Goal: Task Accomplishment & Management: Manage account settings

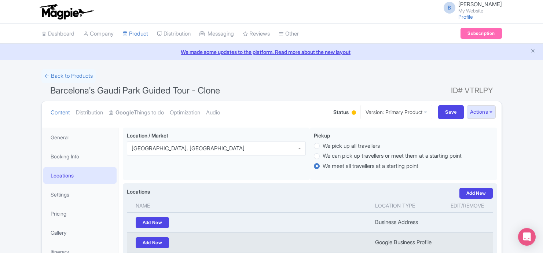
scroll to position [49, 0]
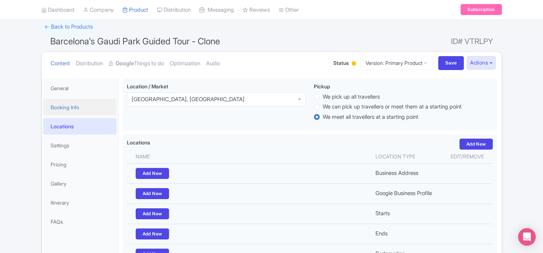
click at [74, 104] on link "Booking Info" at bounding box center [79, 107] width 73 height 16
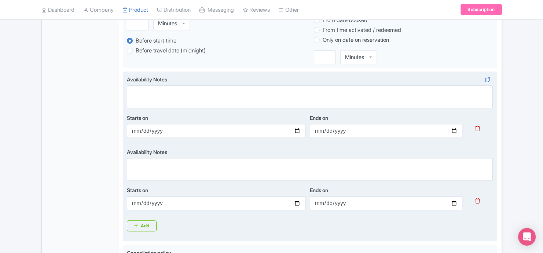
scroll to position [295, 0]
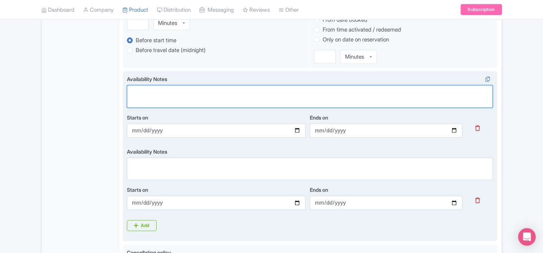
click at [217, 93] on textarea "Availability Notes" at bounding box center [310, 96] width 366 height 23
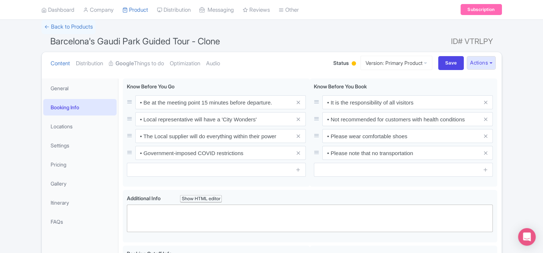
scroll to position [0, 0]
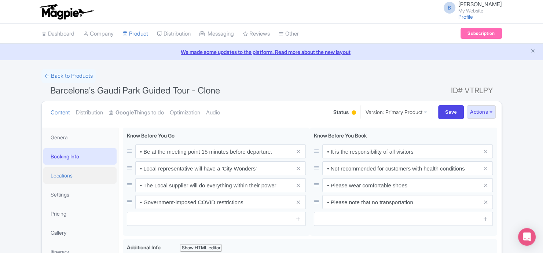
click at [73, 171] on link "Locations" at bounding box center [79, 175] width 73 height 16
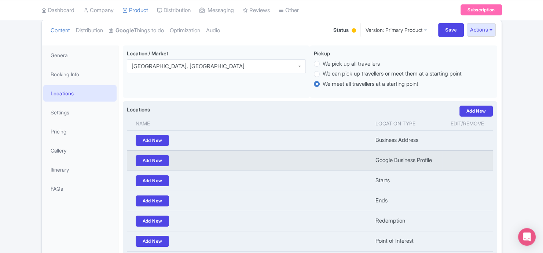
scroll to position [98, 0]
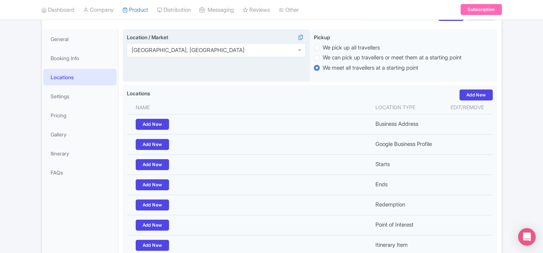
click at [242, 52] on div "Abaco Islands, Caribbean" at bounding box center [216, 50] width 179 height 14
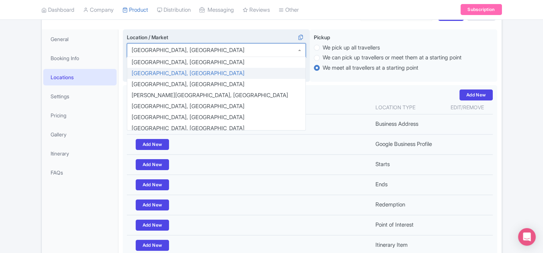
click at [242, 52] on div "Abaco Islands, Caribbean" at bounding box center [216, 50] width 179 height 14
click at [538, 83] on div "Success Product updated successfully ← Back to Products Barcelona's Gaudi Park …" at bounding box center [271, 130] width 543 height 319
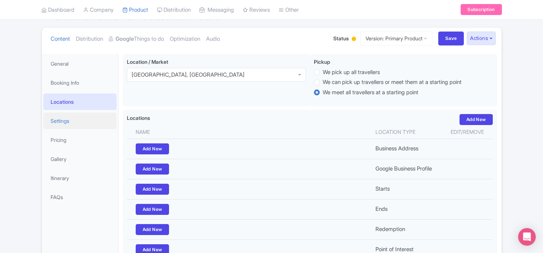
scroll to position [66, 0]
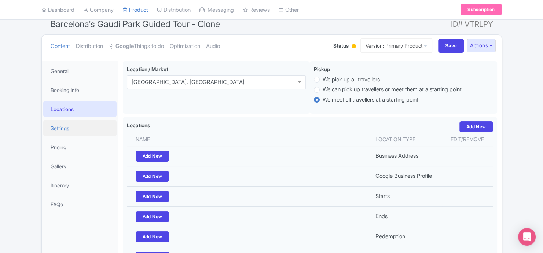
click at [88, 131] on link "Settings" at bounding box center [79, 128] width 73 height 16
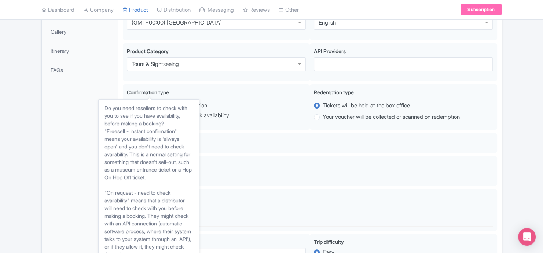
scroll to position [0, 0]
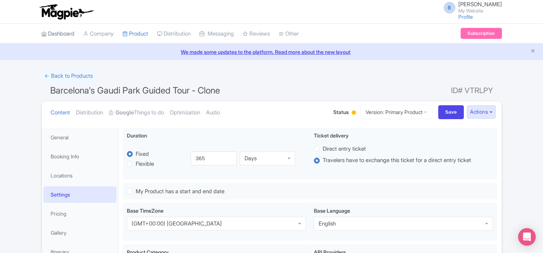
click at [44, 35] on icon at bounding box center [43, 33] width 5 height 5
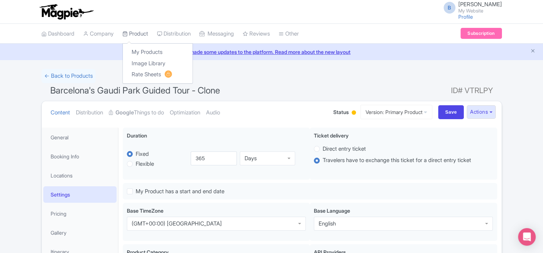
click at [144, 33] on link "Product" at bounding box center [135, 34] width 26 height 20
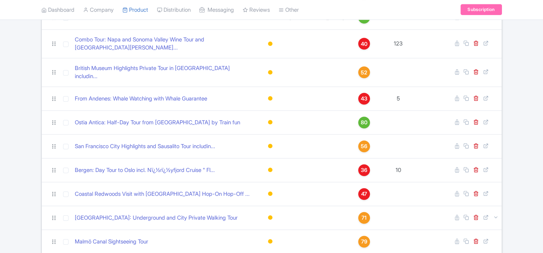
scroll to position [443, 0]
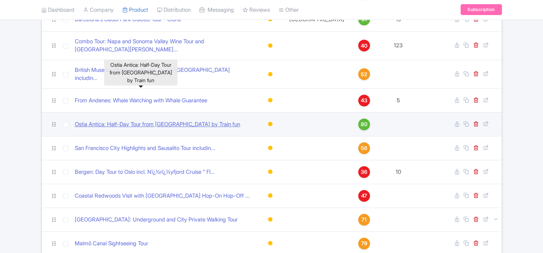
click at [114, 120] on link "Ostia Antica: Half-Day Tour from [GEOGRAPHIC_DATA] by Train fun" at bounding box center [157, 124] width 165 height 8
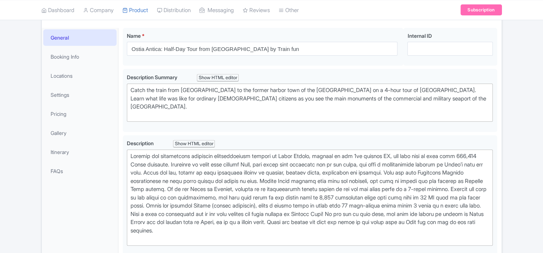
scroll to position [94, 0]
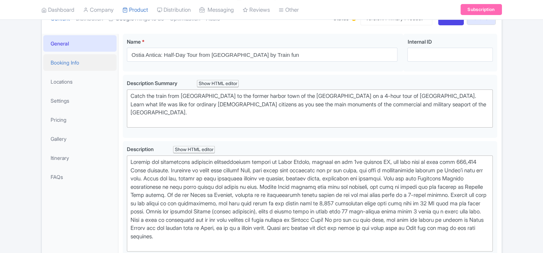
click at [73, 63] on link "Booking Info" at bounding box center [79, 62] width 73 height 16
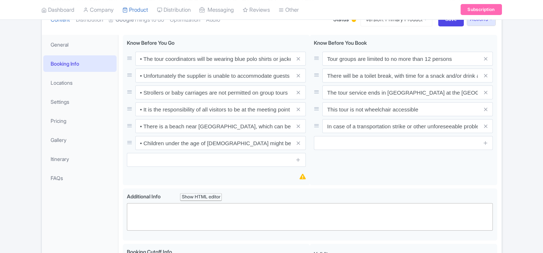
scroll to position [49, 0]
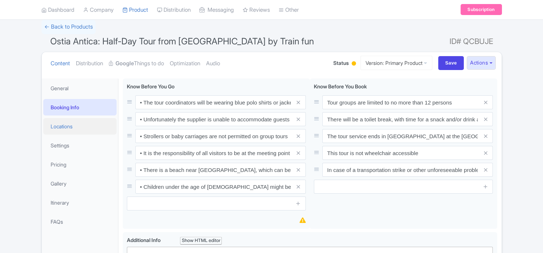
click at [68, 124] on link "Locations" at bounding box center [79, 126] width 73 height 16
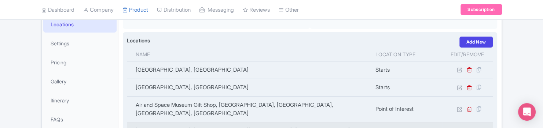
scroll to position [148, 0]
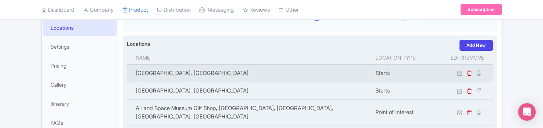
click at [195, 78] on td "San Francisco, US" at bounding box center [249, 73] width 244 height 18
click at [457, 74] on icon at bounding box center [458, 72] width 5 height 5
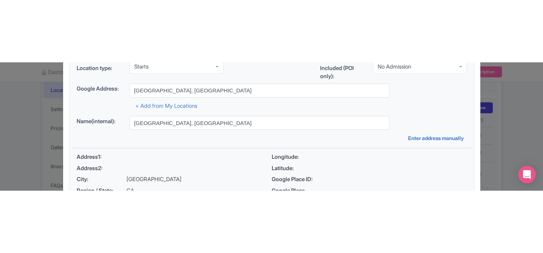
scroll to position [0, 0]
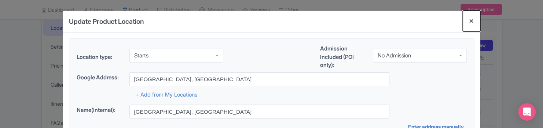
click at [468, 19] on button "Close" at bounding box center [471, 21] width 18 height 21
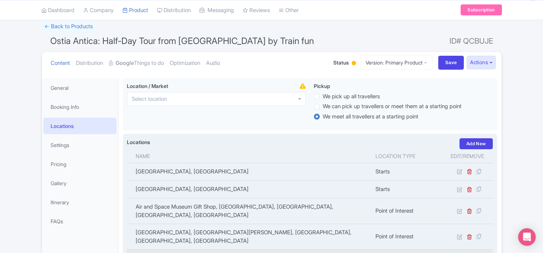
scroll to position [49, 0]
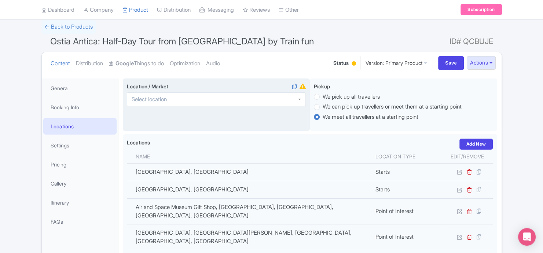
click at [276, 101] on div at bounding box center [216, 99] width 179 height 14
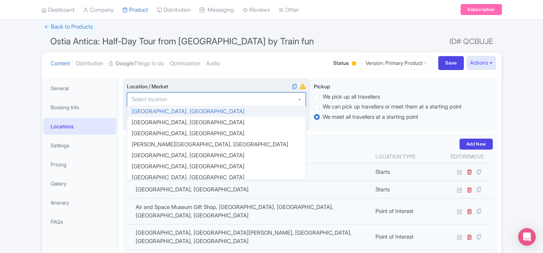
click at [276, 101] on div at bounding box center [216, 99] width 179 height 14
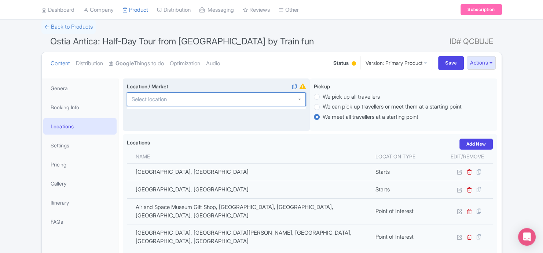
click at [282, 98] on div at bounding box center [216, 99] width 179 height 14
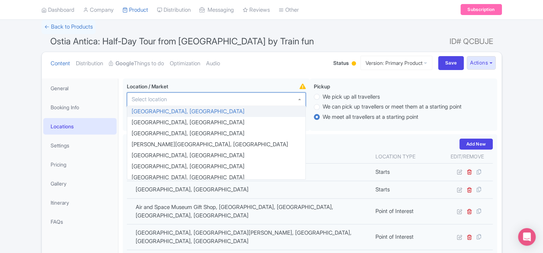
click at [527, 103] on div "← Back to Products Ostia Antica: Half-Day Tour from Rome by Train fun ID# QCBUJ…" at bounding box center [271, 202] width 543 height 365
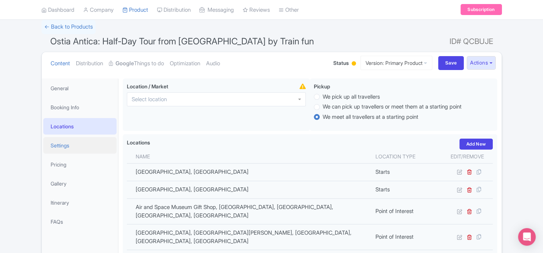
click at [87, 146] on link "Settings" at bounding box center [79, 145] width 73 height 16
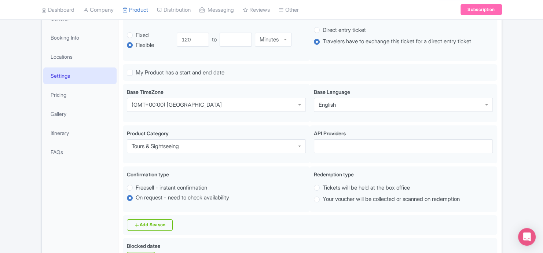
scroll to position [0, 0]
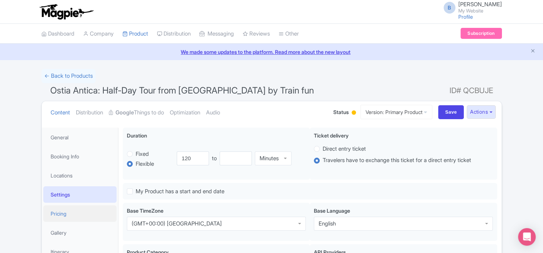
click at [86, 214] on link "Pricing" at bounding box center [79, 213] width 73 height 16
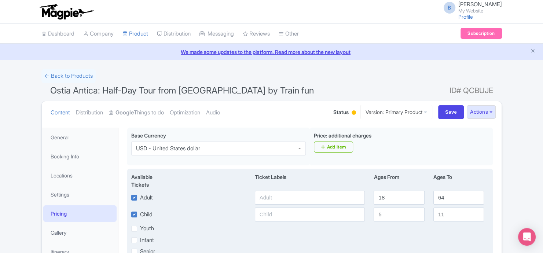
scroll to position [98, 0]
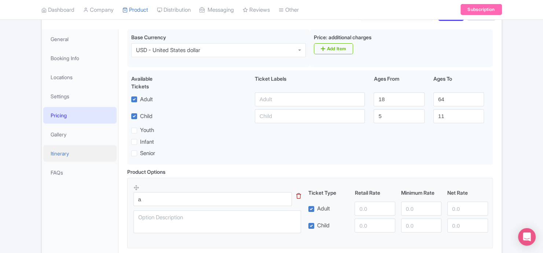
click at [99, 157] on link "Itinerary" at bounding box center [79, 153] width 73 height 16
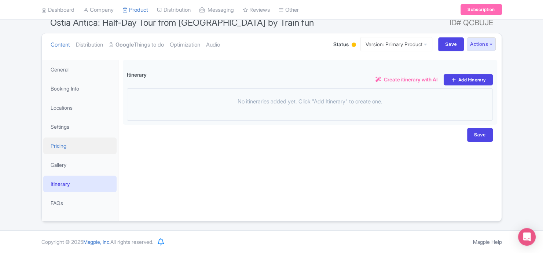
scroll to position [67, 0]
click at [87, 149] on link "Pricing" at bounding box center [79, 146] width 73 height 16
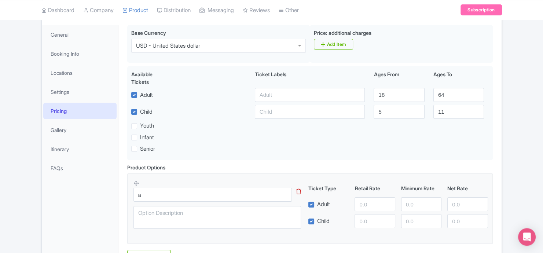
scroll to position [175, 0]
